Goal: Register for event/course: Register for event/course

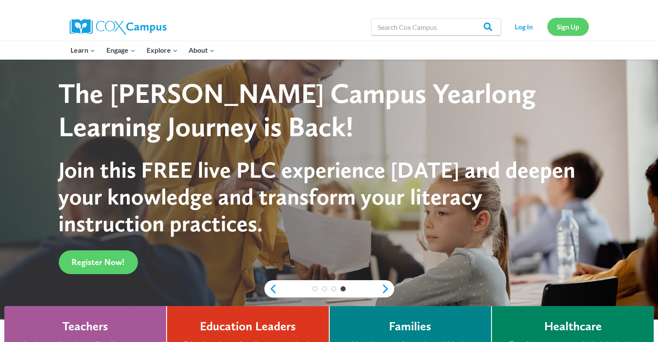
click at [564, 29] on link "Sign Up" at bounding box center [568, 27] width 42 height 18
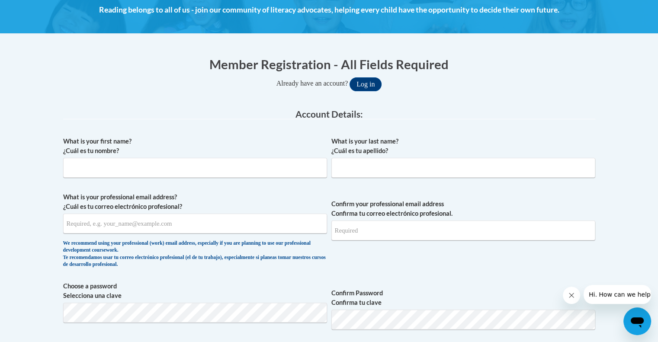
scroll to position [130, 0]
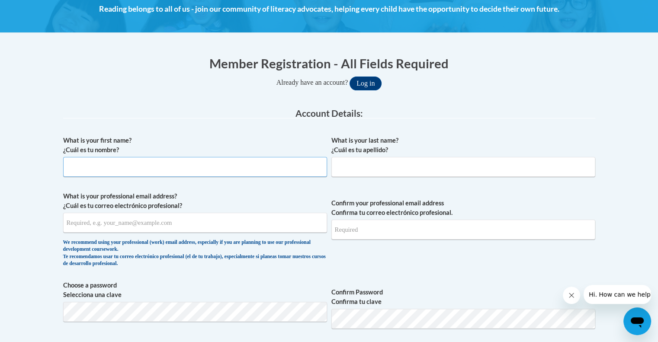
click at [122, 157] on input "What is your first name? ¿Cuál es tu nombre?" at bounding box center [195, 167] width 264 height 20
type input "Heidi"
type input "Noorlun"
type input "hnoorlun@wivcs.org"
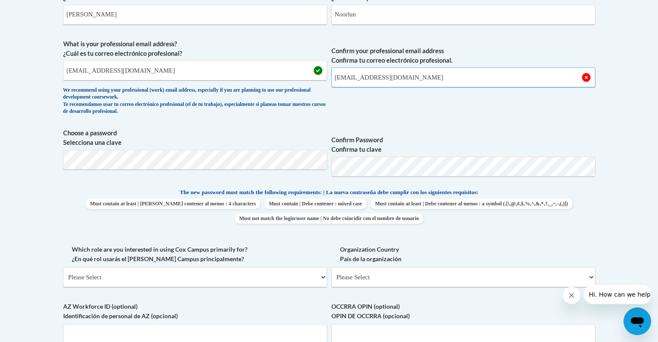
scroll to position [303, 0]
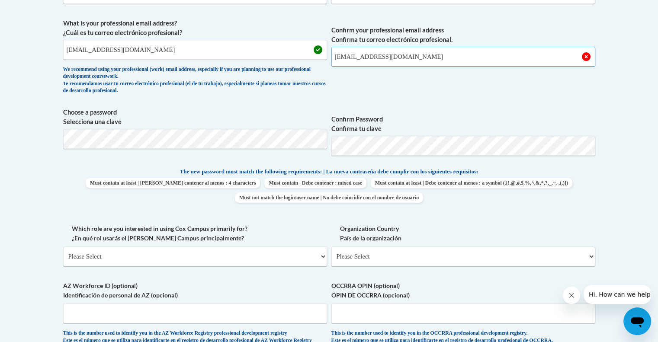
type input "hnoorlun@wivcs.org"
click at [104, 127] on span "Choose a password Selecciona una clave" at bounding box center [195, 135] width 264 height 55
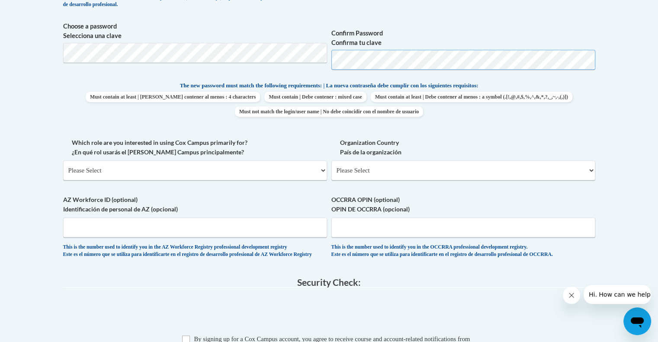
scroll to position [389, 0]
click at [297, 163] on select "Please Select College/University | Colegio/Universidad Community/Nonprofit Part…" at bounding box center [195, 170] width 264 height 20
select select "fbf2d438-af2f-41f8-98f1-81c410e29de3"
click at [63, 160] on select "Please Select College/University | Colegio/Universidad Community/Nonprofit Part…" at bounding box center [195, 170] width 264 height 20
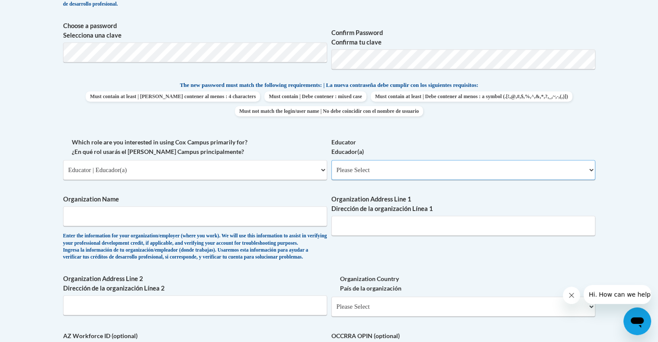
click at [391, 170] on select "Please Select Early Learning/Daycare Teacher/Family Home Care Provider | Maestr…" at bounding box center [463, 170] width 264 height 20
select select "8e40623d-54d0-45cd-9f92-5df65cd3f8cf"
click at [331, 160] on select "Please Select Early Learning/Daycare Teacher/Family Home Care Provider | Maestr…" at bounding box center [463, 170] width 264 height 20
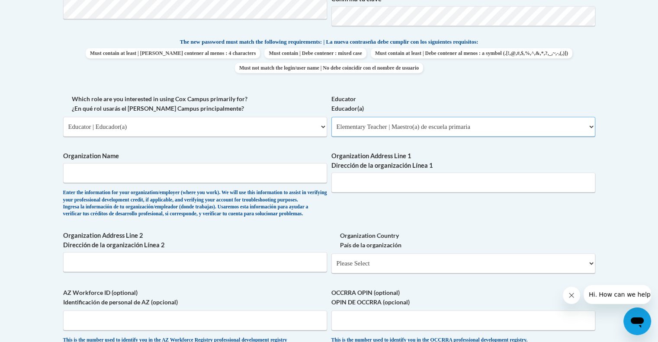
scroll to position [476, 0]
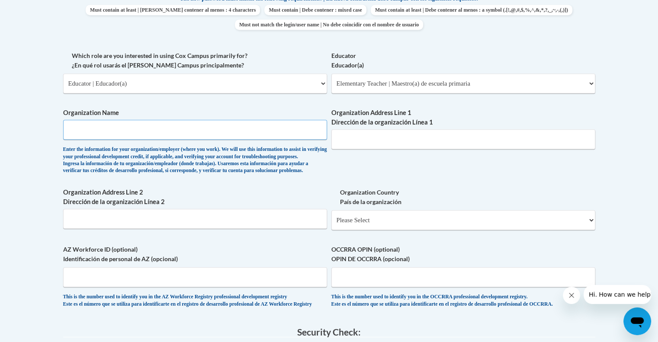
click at [90, 133] on input "Organization Name" at bounding box center [195, 130] width 264 height 20
type input "Wisconsin Virtual Academy"
click at [355, 146] on input "Organization Address Line 1 Dirección de la organización Línea 1" at bounding box center [463, 139] width 264 height 20
paste input "4721 Dale Curtin Dr,"
click at [429, 138] on input "4721 Dale Curtin Dr," at bounding box center [463, 139] width 264 height 20
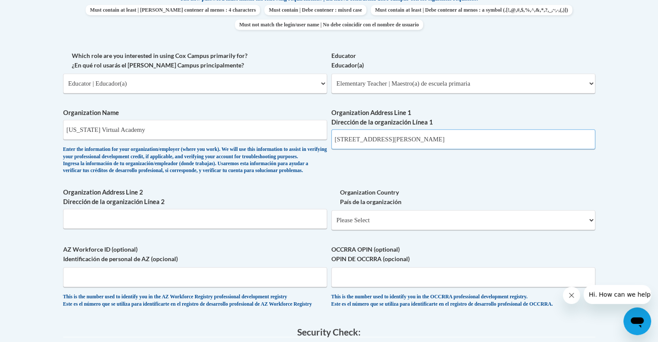
paste input "McFarland, WI 53558"
click at [390, 138] on input "4721 Dale Curtin Dr,McFarland, WI 53558" at bounding box center [463, 139] width 264 height 20
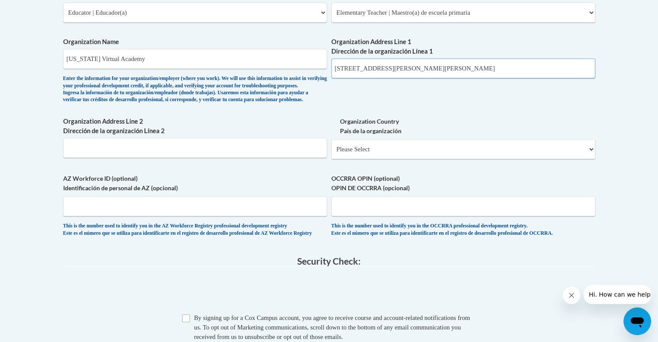
scroll to position [562, 0]
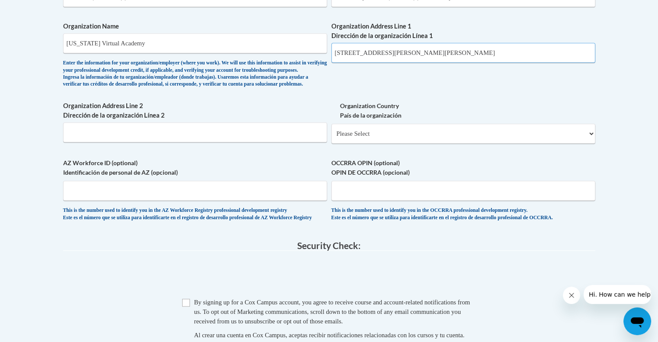
type input "4721 Dale Curtin Dr, McFarland, WI 53558"
click at [372, 144] on select "Please Select United States | Estados Unidos Outside of the United States | Fue…" at bounding box center [463, 134] width 264 height 20
select select "ad49bcad-a171-4b2e-b99c-48b446064914"
click at [331, 138] on select "Please Select United States | Estados Unidos Outside of the United States | Fue…" at bounding box center [463, 134] width 264 height 20
select select
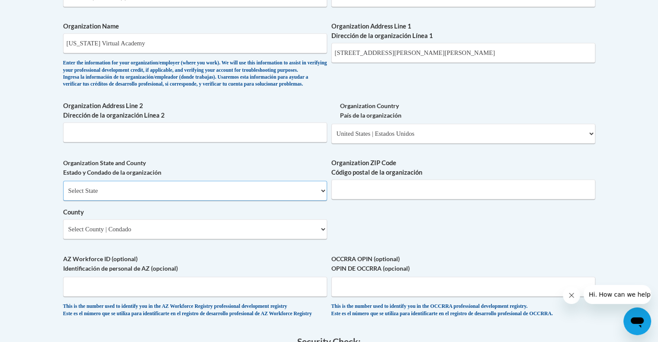
click at [162, 201] on select "Select State Alabama Alaska Arizona Arkansas California Colorado Connecticut De…" at bounding box center [195, 191] width 264 height 20
select select "Wisconsin"
click at [63, 195] on select "Select State Alabama Alaska Arizona Arkansas California Colorado Connecticut De…" at bounding box center [195, 191] width 264 height 20
click at [414, 199] on input "Organization ZIP Code Código postal de la organización" at bounding box center [463, 189] width 264 height 20
type input "53558"
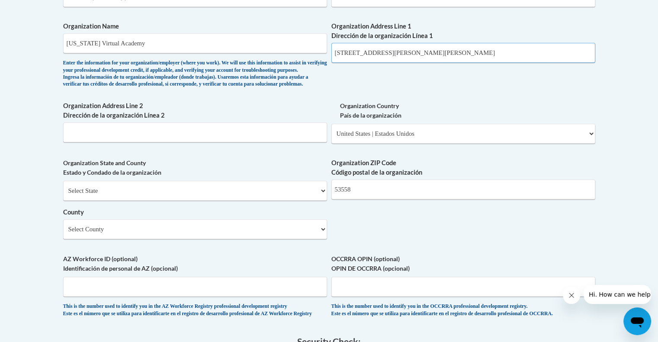
drag, startPoint x: 453, startPoint y: 53, endPoint x: 424, endPoint y: 55, distance: 29.1
click at [424, 55] on input "4721 Dale Curtin Dr, McFarland, WI 53558" at bounding box center [463, 53] width 264 height 20
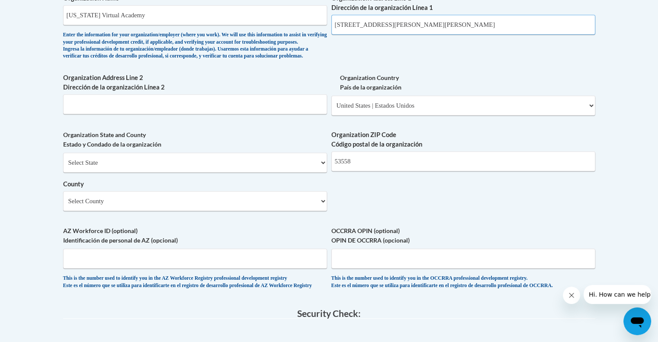
scroll to position [605, 0]
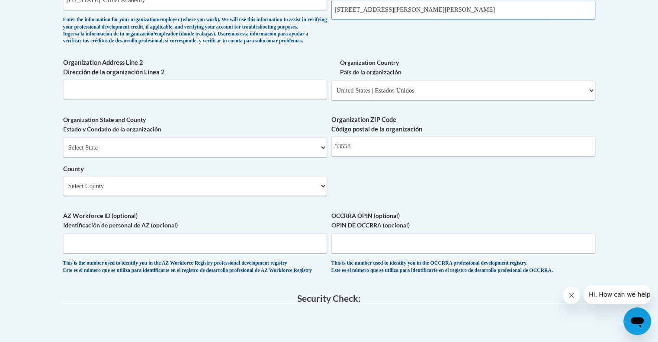
type input "4721 Dale Curtin Dr, McFarland"
click at [145, 196] on select "Select County Adams Ashland Barron Bayfield Brown Buffalo Burnett Calumet Chipp…" at bounding box center [195, 186] width 264 height 20
select select "Dane"
click at [63, 190] on select "Select County Adams Ashland Barron Bayfield Brown Buffalo Burnett Calumet Chipp…" at bounding box center [195, 186] width 264 height 20
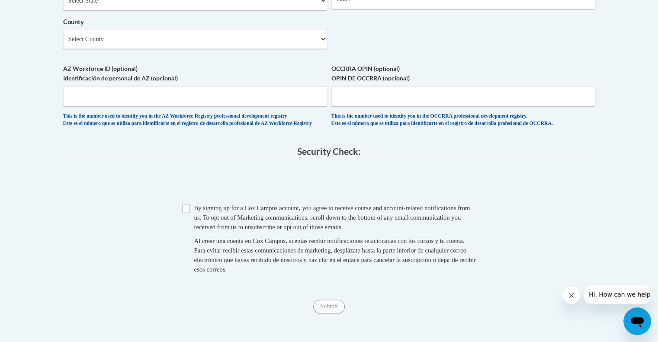
scroll to position [778, 0]
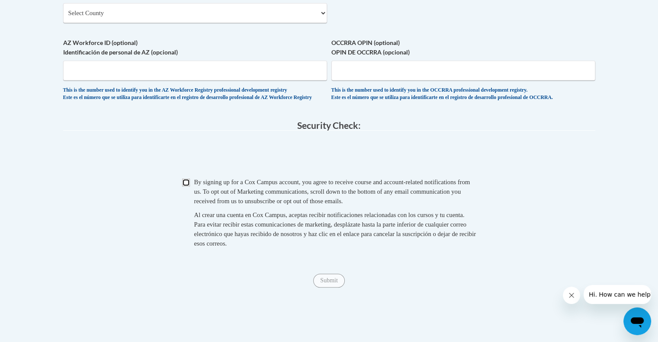
click at [186, 186] on input "Checkbox" at bounding box center [186, 183] width 8 height 8
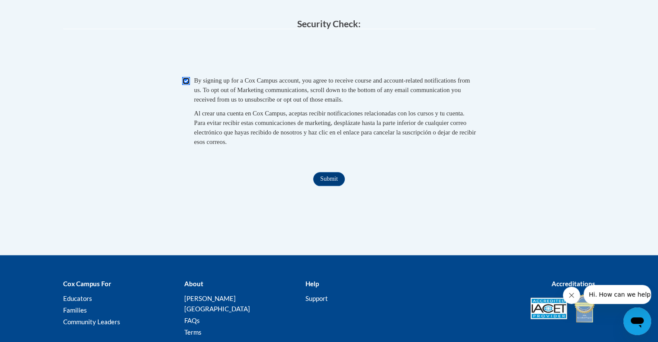
scroll to position [822, 0]
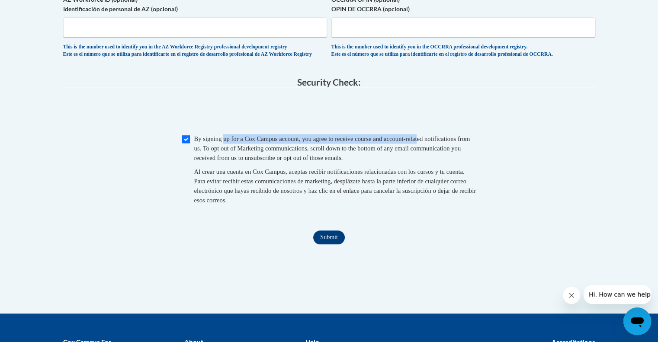
drag, startPoint x: 226, startPoint y: 160, endPoint x: 439, endPoint y: 160, distance: 212.8
click at [439, 160] on span "By signing up for a Cox Campus account, you agree to receive course and account…" at bounding box center [332, 148] width 276 height 26
click at [184, 143] on input "Checkbox" at bounding box center [186, 139] width 8 height 8
click at [185, 143] on input "Checkbox" at bounding box center [186, 139] width 8 height 8
checkbox input "true"
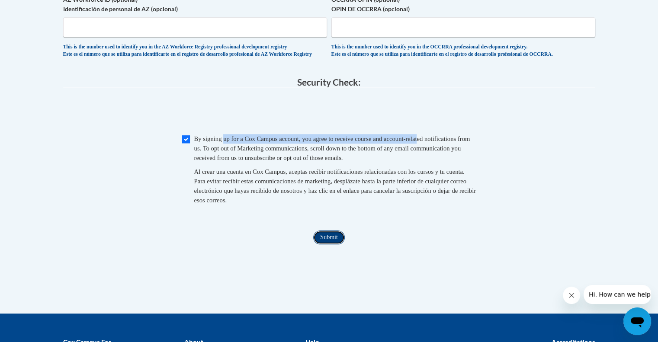
click at [329, 244] on input "Submit" at bounding box center [328, 238] width 31 height 14
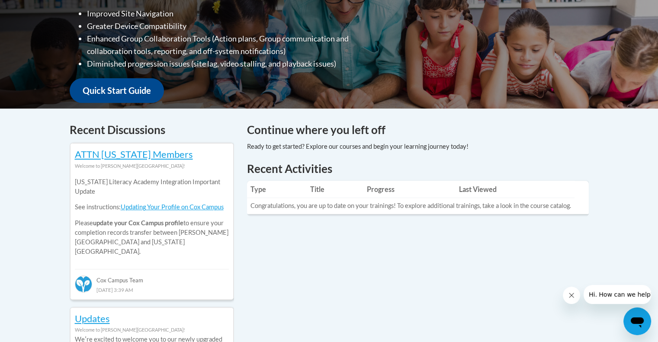
scroll to position [303, 0]
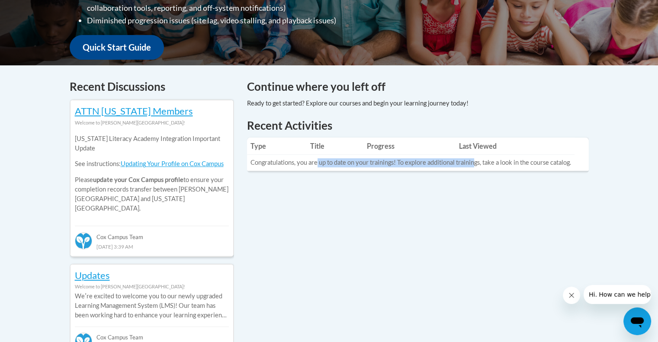
drag, startPoint x: 317, startPoint y: 165, endPoint x: 474, endPoint y: 168, distance: 157.5
click at [474, 168] on td "Congratulations, you are up to date on your trainings! To explore additional tr…" at bounding box center [410, 163] width 327 height 16
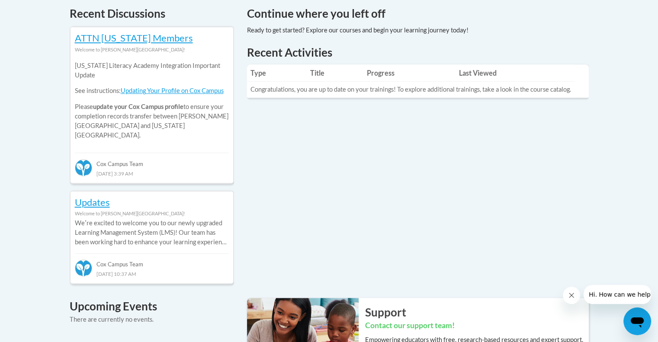
scroll to position [389, 0]
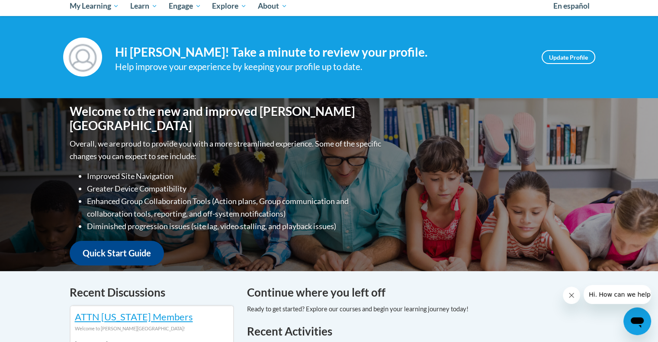
scroll to position [43, 0]
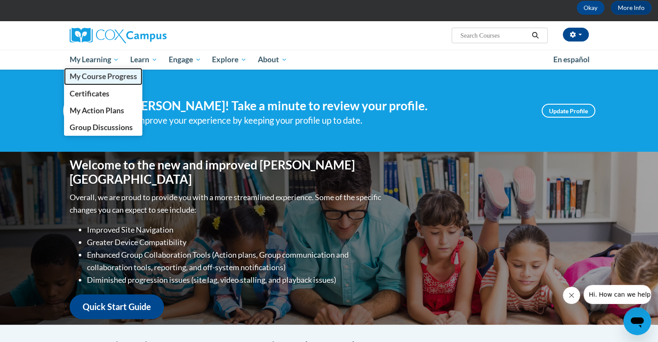
click at [101, 75] on span "My Course Progress" at bounding box center [102, 76] width 67 height 9
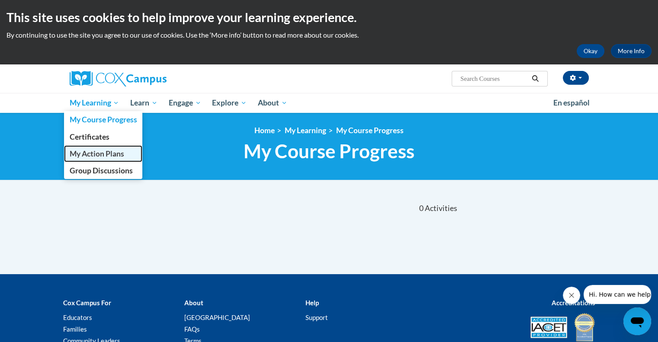
click at [109, 153] on span "My Action Plans" at bounding box center [96, 153] width 54 height 9
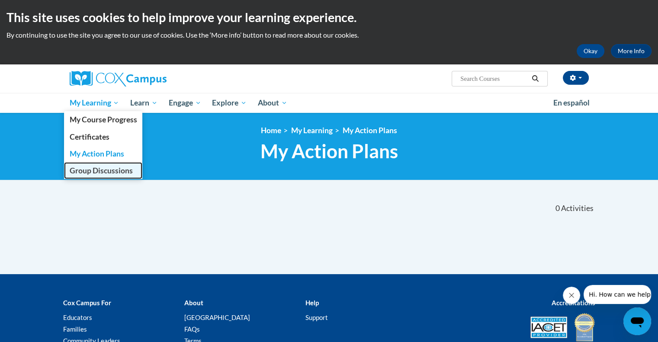
click at [92, 173] on span "Group Discussions" at bounding box center [100, 170] width 63 height 9
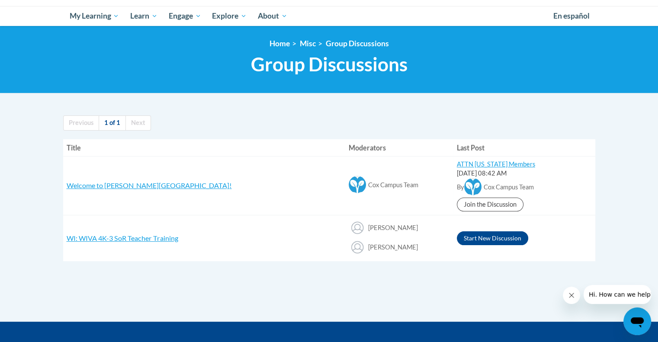
scroll to position [130, 0]
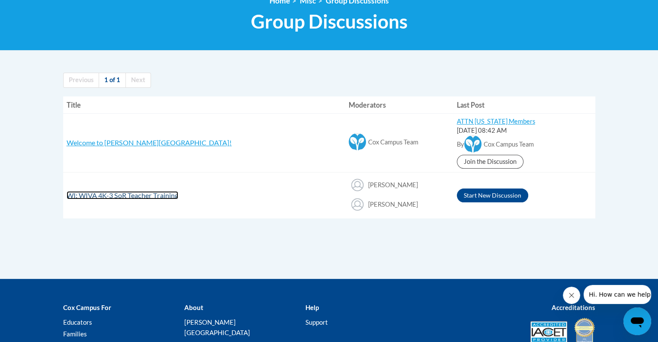
click at [150, 195] on span "WI: WIVA 4K-3 SoR Teacher Training" at bounding box center [123, 195] width 112 height 8
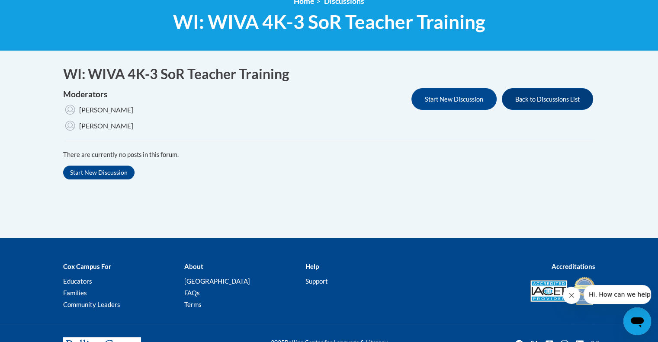
scroll to position [81, 0]
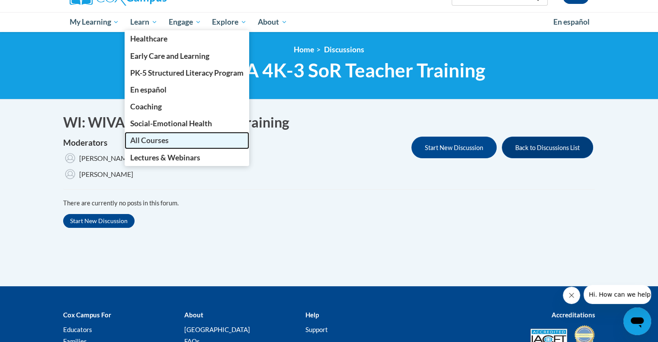
click at [155, 139] on span "All Courses" at bounding box center [149, 140] width 38 height 9
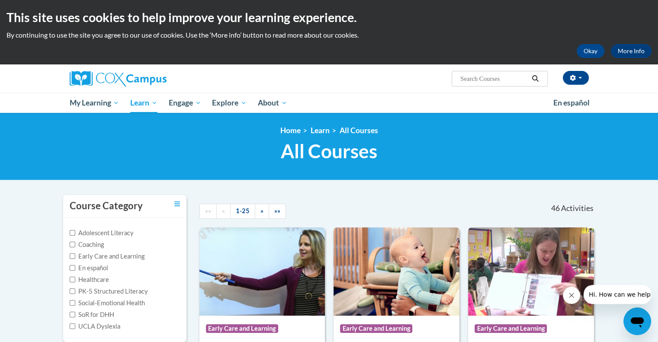
click at [487, 77] on input "Search..." at bounding box center [493, 79] width 69 height 10
type input "SoR"
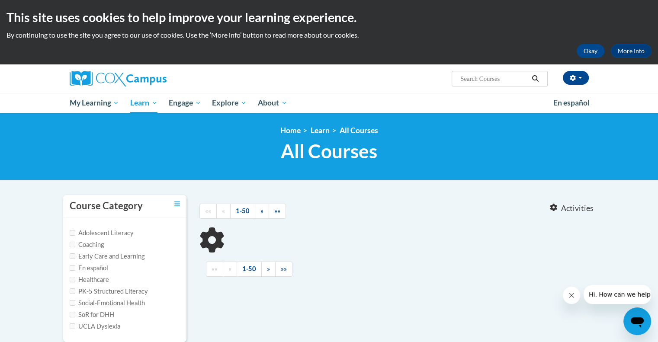
type input "SoR"
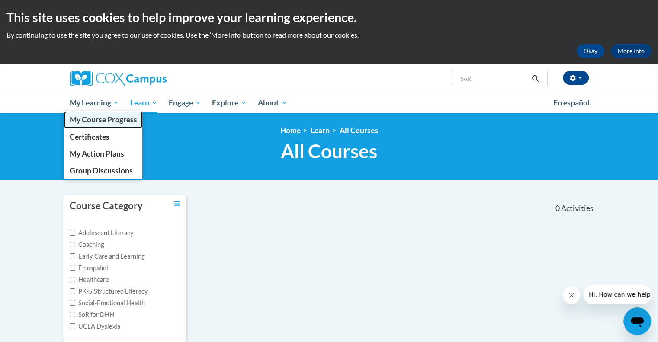
click at [100, 121] on span "My Course Progress" at bounding box center [102, 119] width 67 height 9
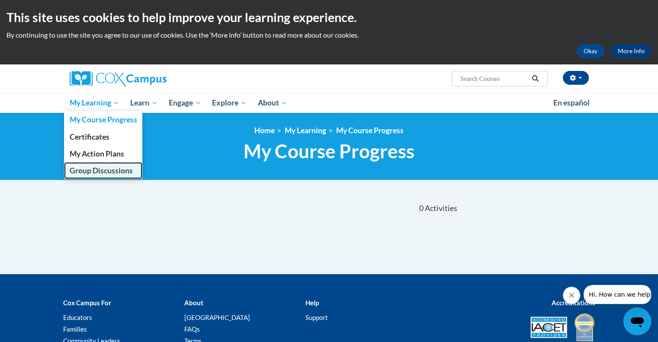
click at [92, 171] on span "Group Discussions" at bounding box center [100, 170] width 63 height 9
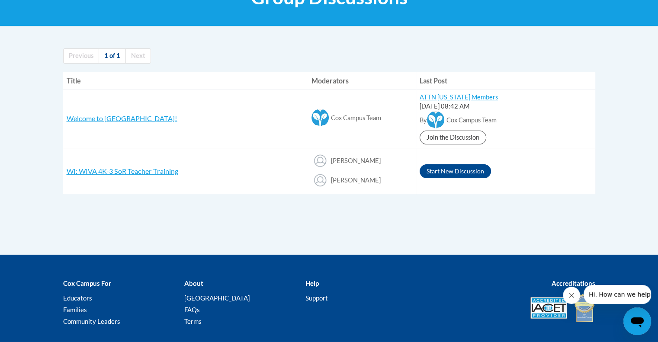
scroll to position [173, 0]
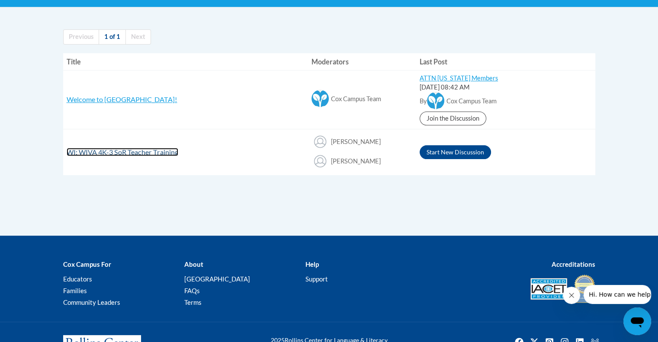
click at [101, 154] on span "WI: WIVA 4K-3 SoR Teacher Training" at bounding box center [123, 152] width 112 height 8
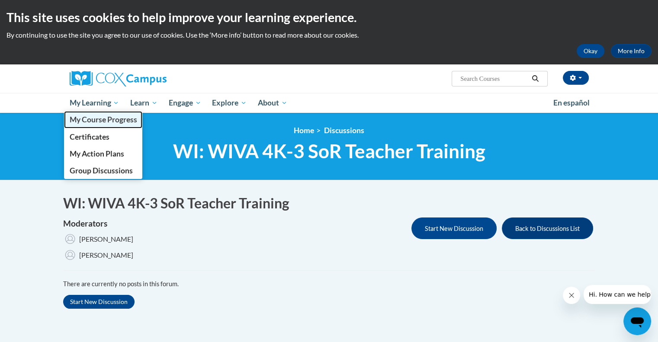
click at [93, 114] on link "My Course Progress" at bounding box center [103, 119] width 79 height 17
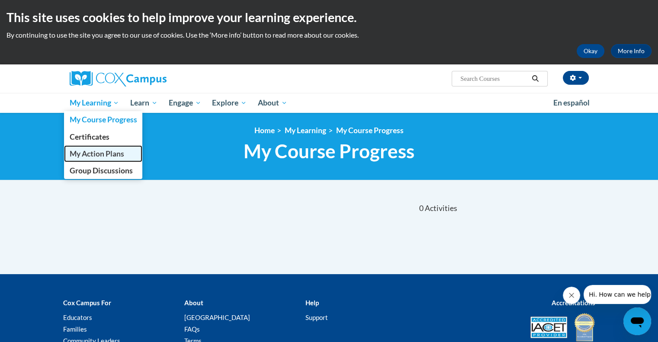
click at [93, 156] on span "My Action Plans" at bounding box center [96, 153] width 54 height 9
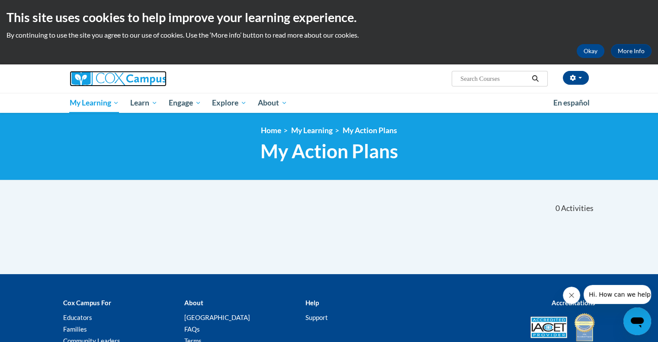
click at [111, 78] on img at bounding box center [118, 79] width 97 height 16
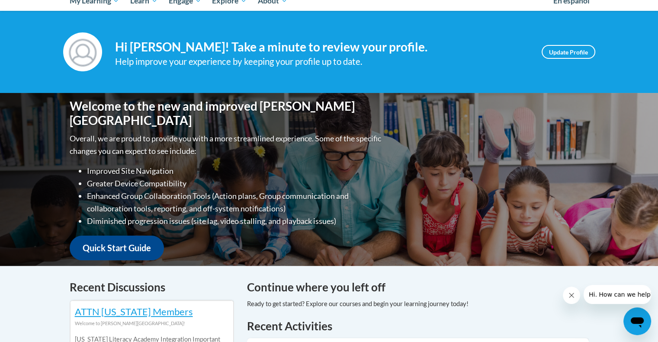
scroll to position [43, 0]
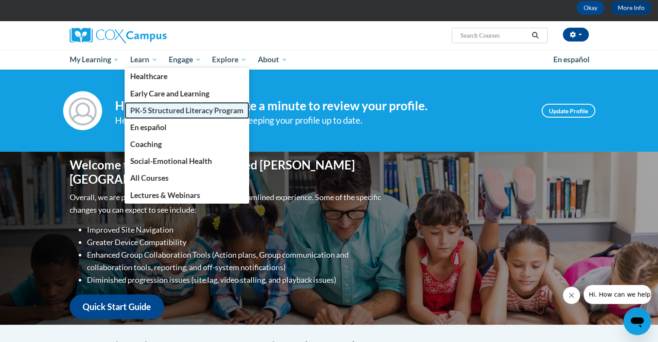
click at [150, 115] on link "PK-5 Structured Literacy Program" at bounding box center [187, 110] width 125 height 17
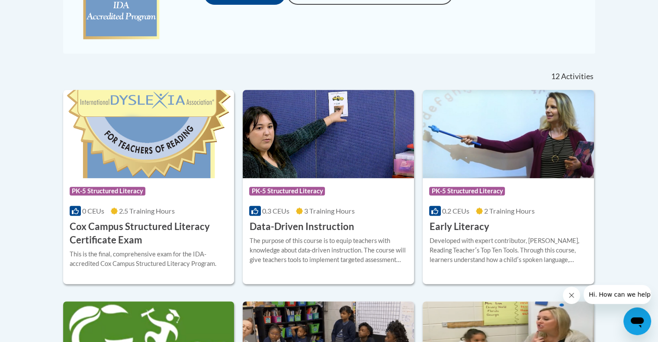
scroll to position [346, 0]
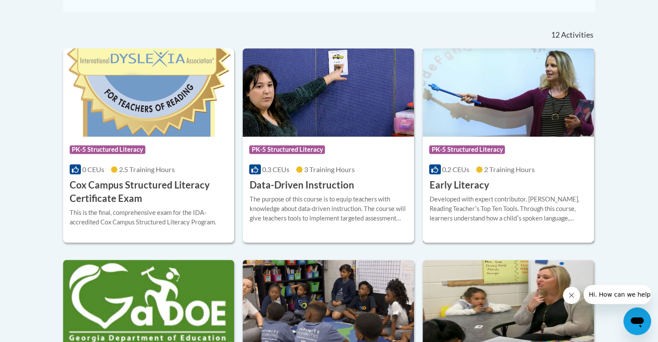
click at [474, 188] on h3 "Early Literacy" at bounding box center [459, 185] width 60 height 13
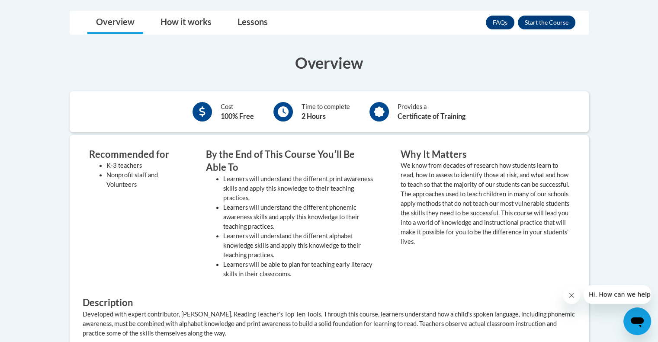
scroll to position [259, 0]
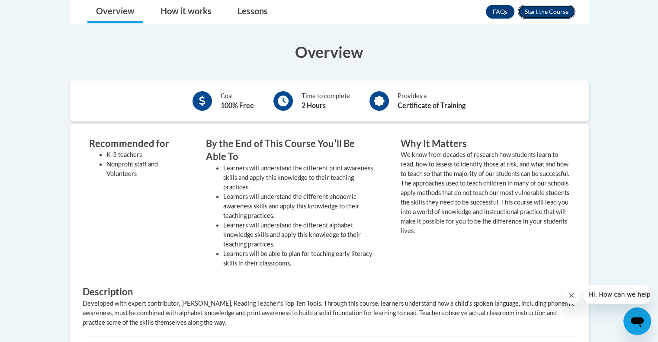
click at [551, 12] on button "Enroll" at bounding box center [547, 12] width 58 height 14
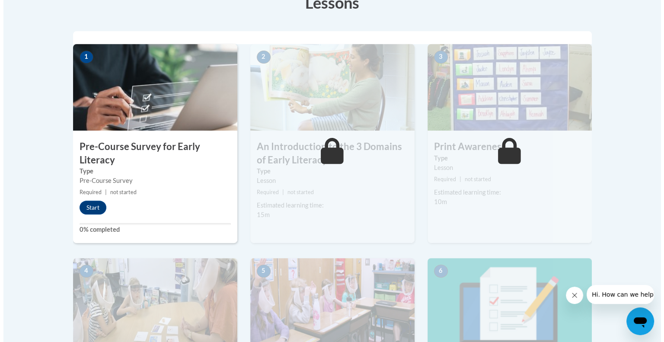
scroll to position [303, 0]
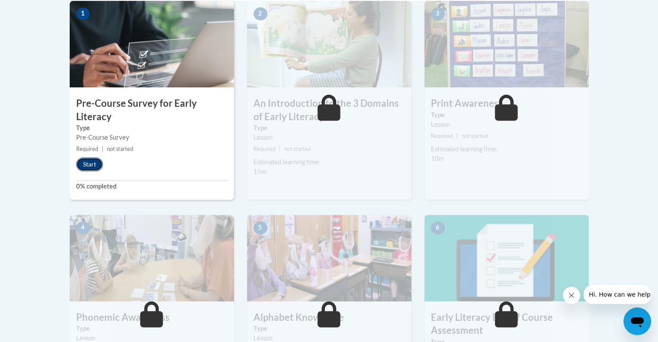
click at [85, 165] on button "Start" at bounding box center [89, 164] width 27 height 14
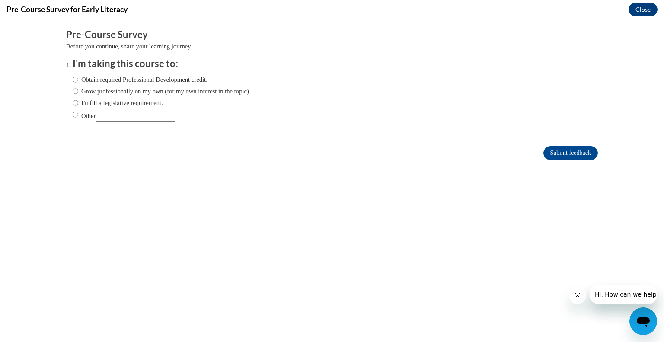
scroll to position [0, 0]
click at [73, 93] on input "Grow professionally on my own (for my own interest in the topic)." at bounding box center [76, 91] width 6 height 10
radio input "true"
click at [545, 150] on input "Submit feedback" at bounding box center [571, 153] width 54 height 14
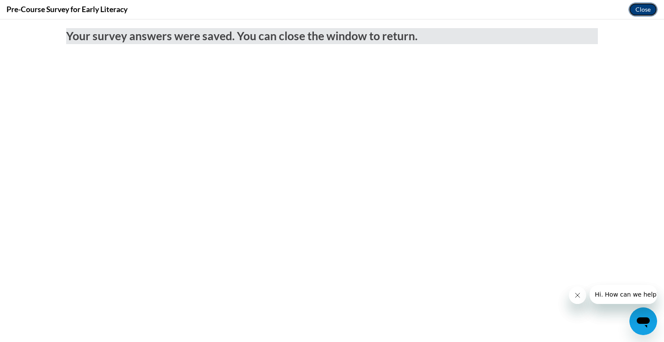
click at [640, 9] on button "Close" at bounding box center [643, 10] width 29 height 14
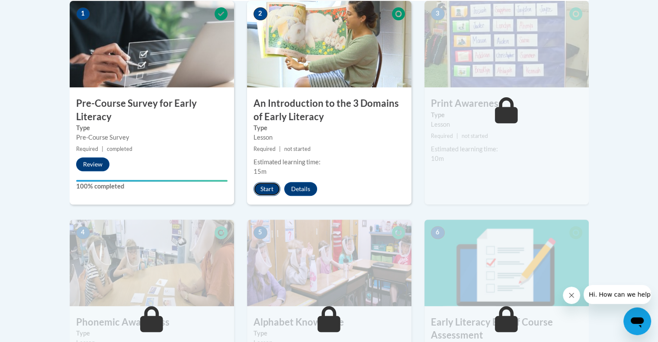
click at [260, 191] on button "Start" at bounding box center [266, 189] width 27 height 14
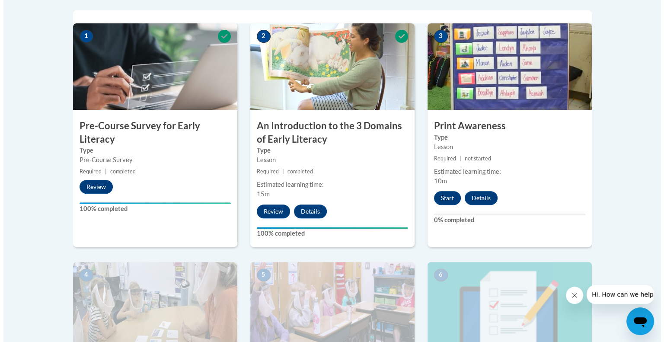
scroll to position [259, 0]
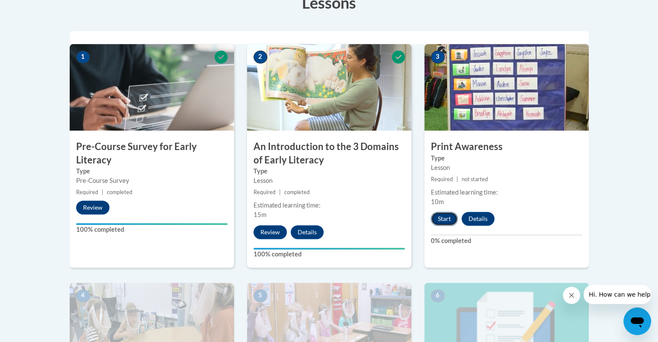
click at [447, 218] on button "Start" at bounding box center [444, 219] width 27 height 14
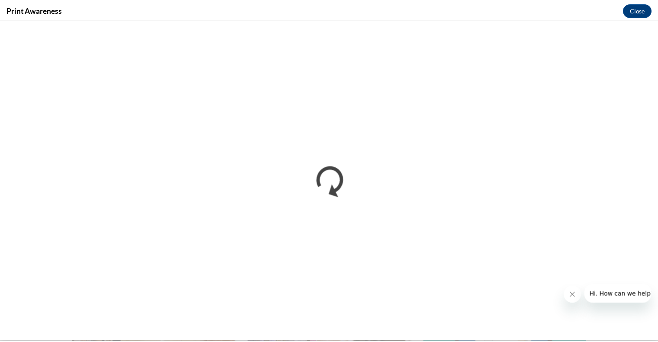
scroll to position [0, 0]
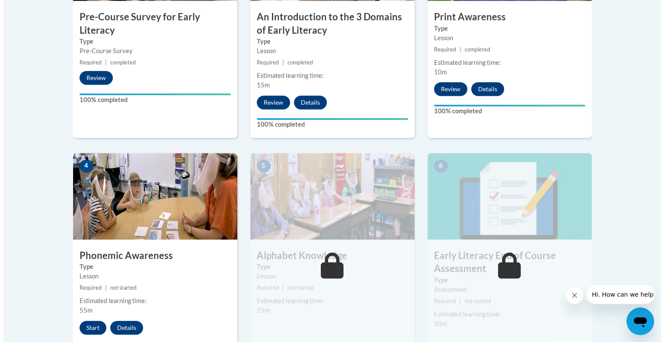
scroll to position [432, 0]
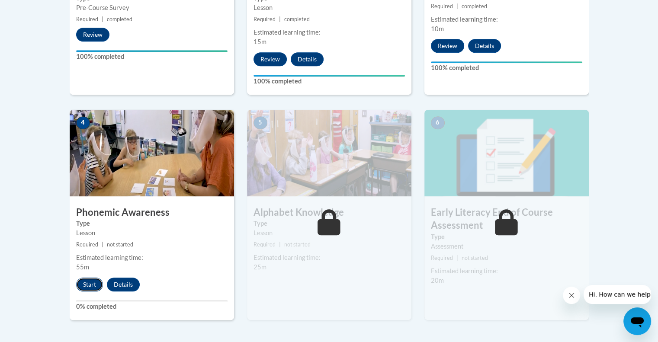
click at [83, 281] on button "Start" at bounding box center [89, 285] width 27 height 14
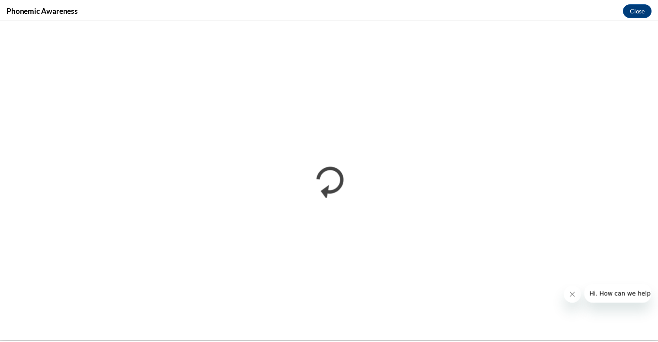
scroll to position [0, 0]
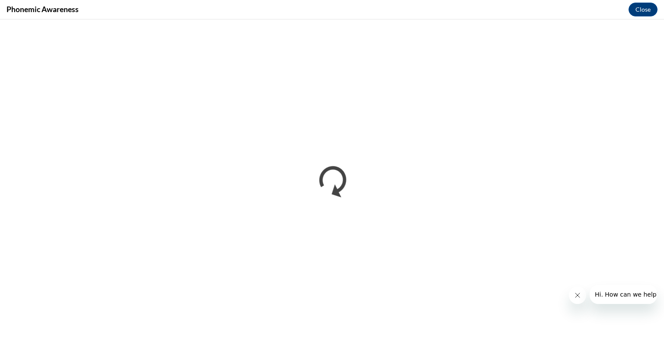
click at [573, 295] on button "Close message from company" at bounding box center [577, 295] width 17 height 17
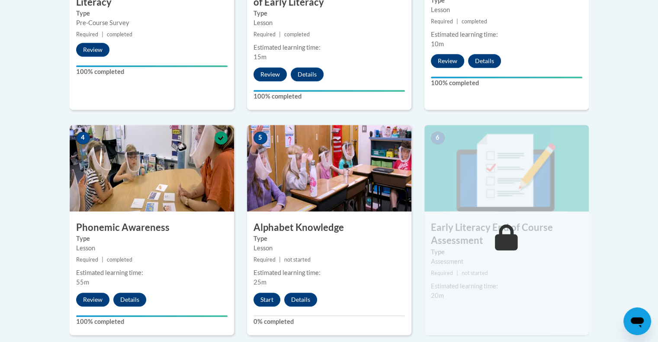
scroll to position [432, 0]
